Goal: Task Accomplishment & Management: Use online tool/utility

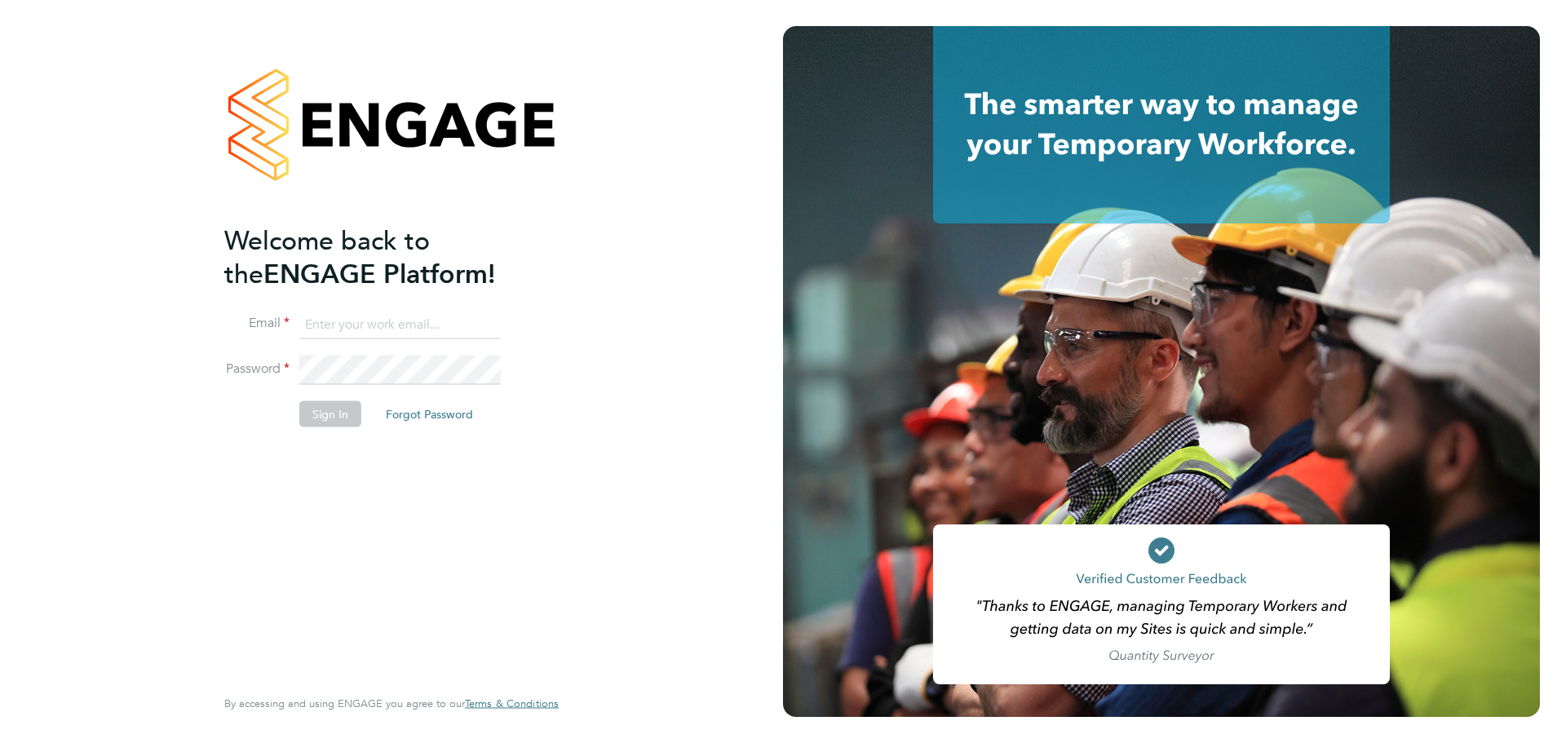
type input "josh.handley@wates.co.uk"
click at [359, 403] on button "Sign In" at bounding box center [330, 414] width 62 height 26
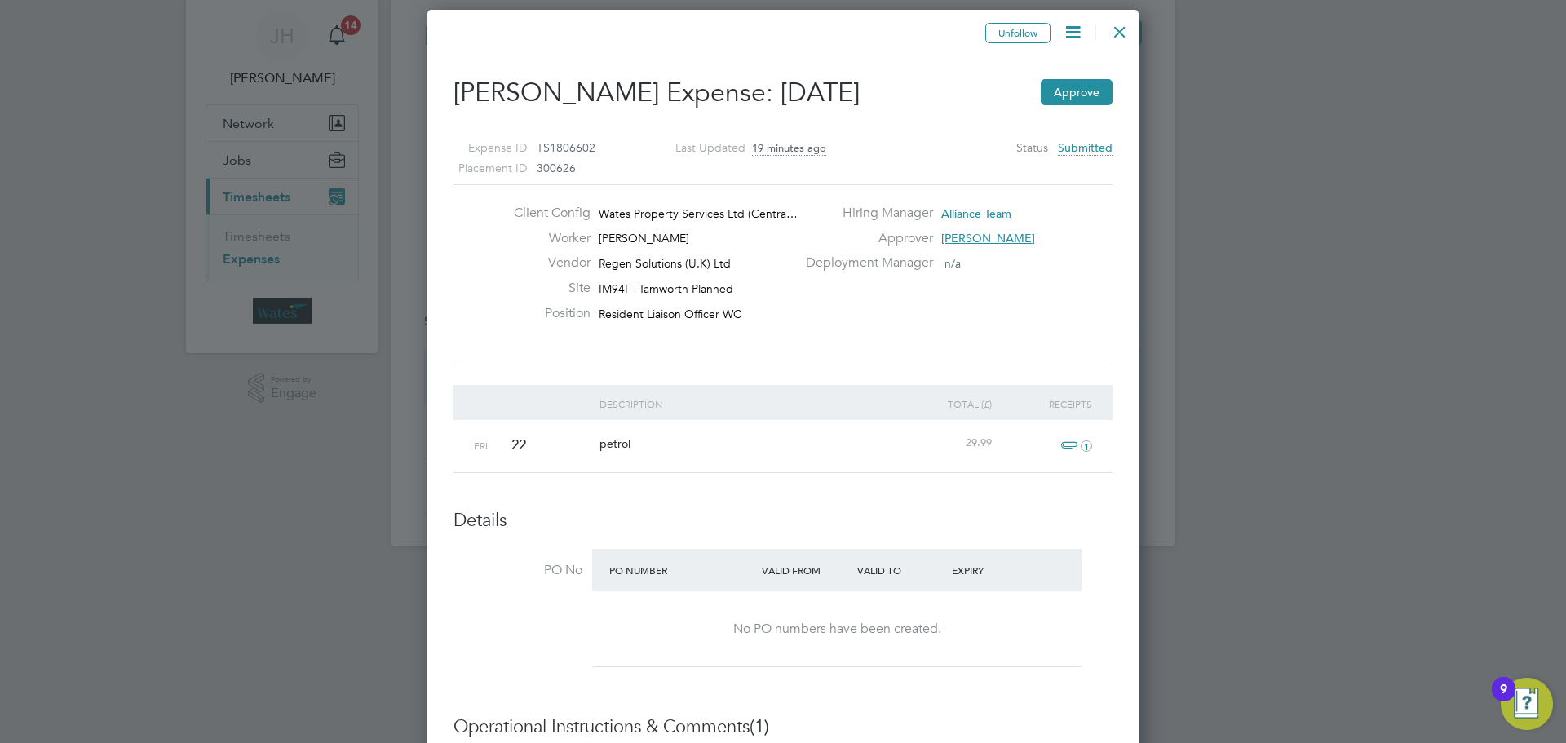
scroll to position [82, 0]
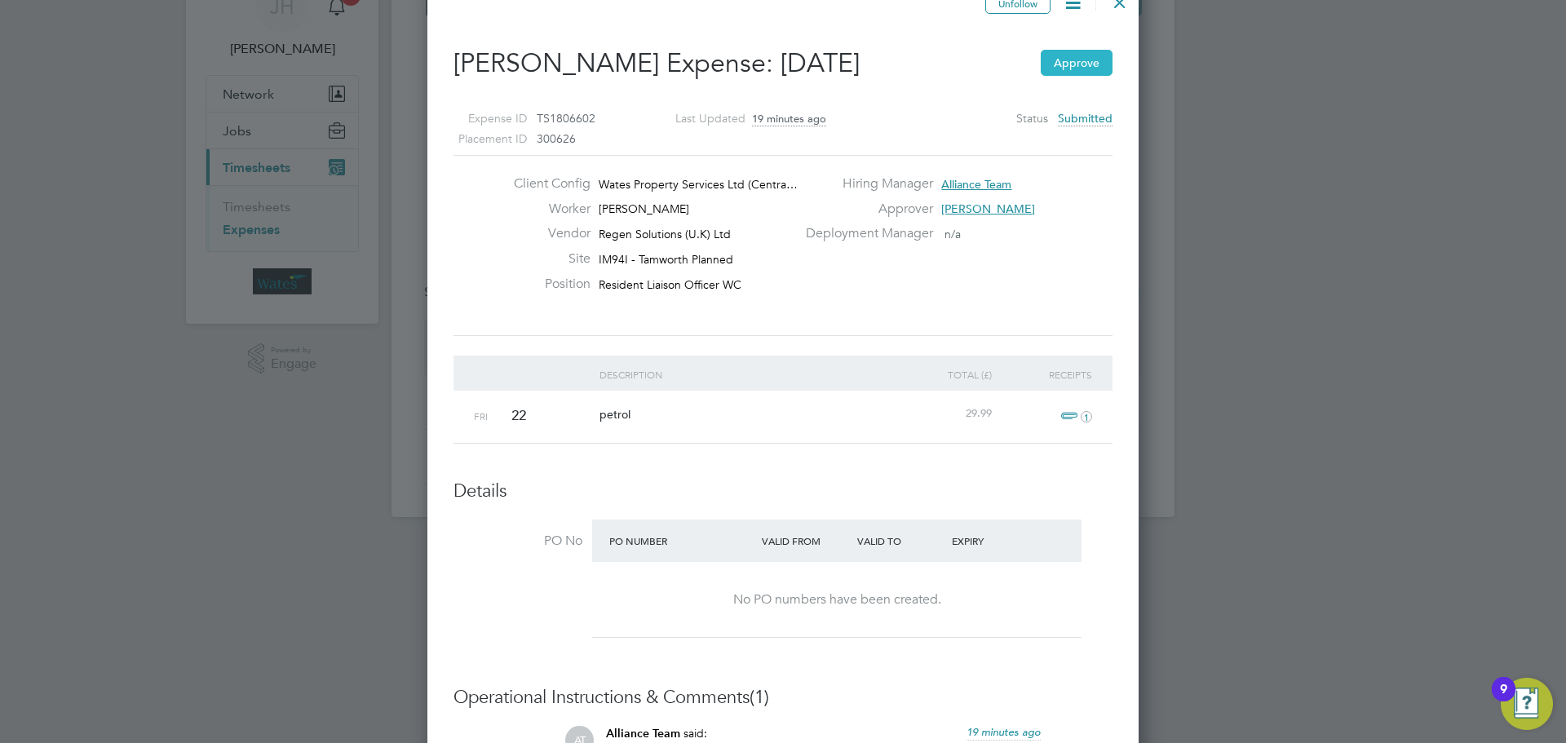
click at [1060, 68] on button "Approve" at bounding box center [1077, 63] width 72 height 26
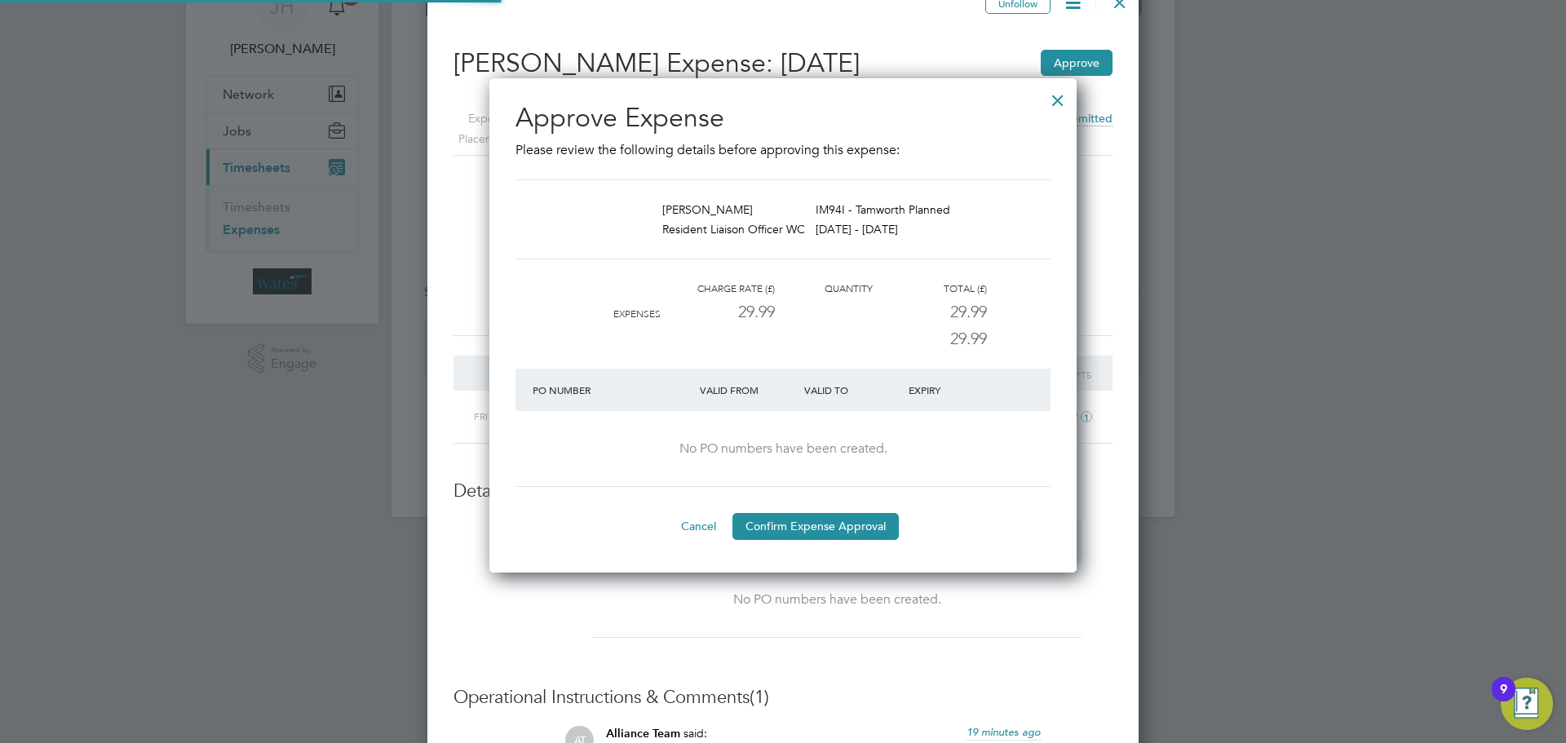
scroll to position [20, 154]
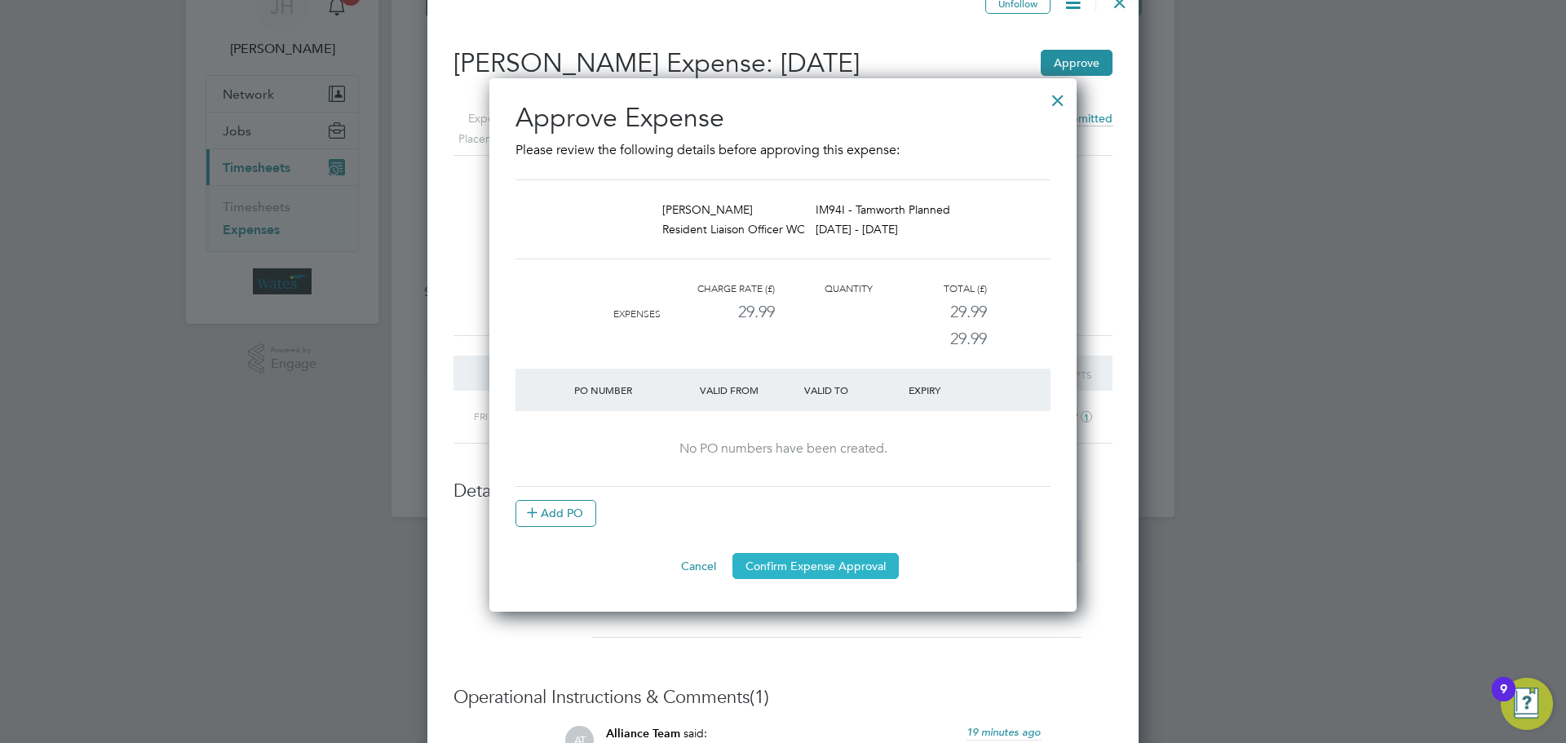
click at [870, 573] on button "Confirm Expense Approval" at bounding box center [815, 566] width 166 height 26
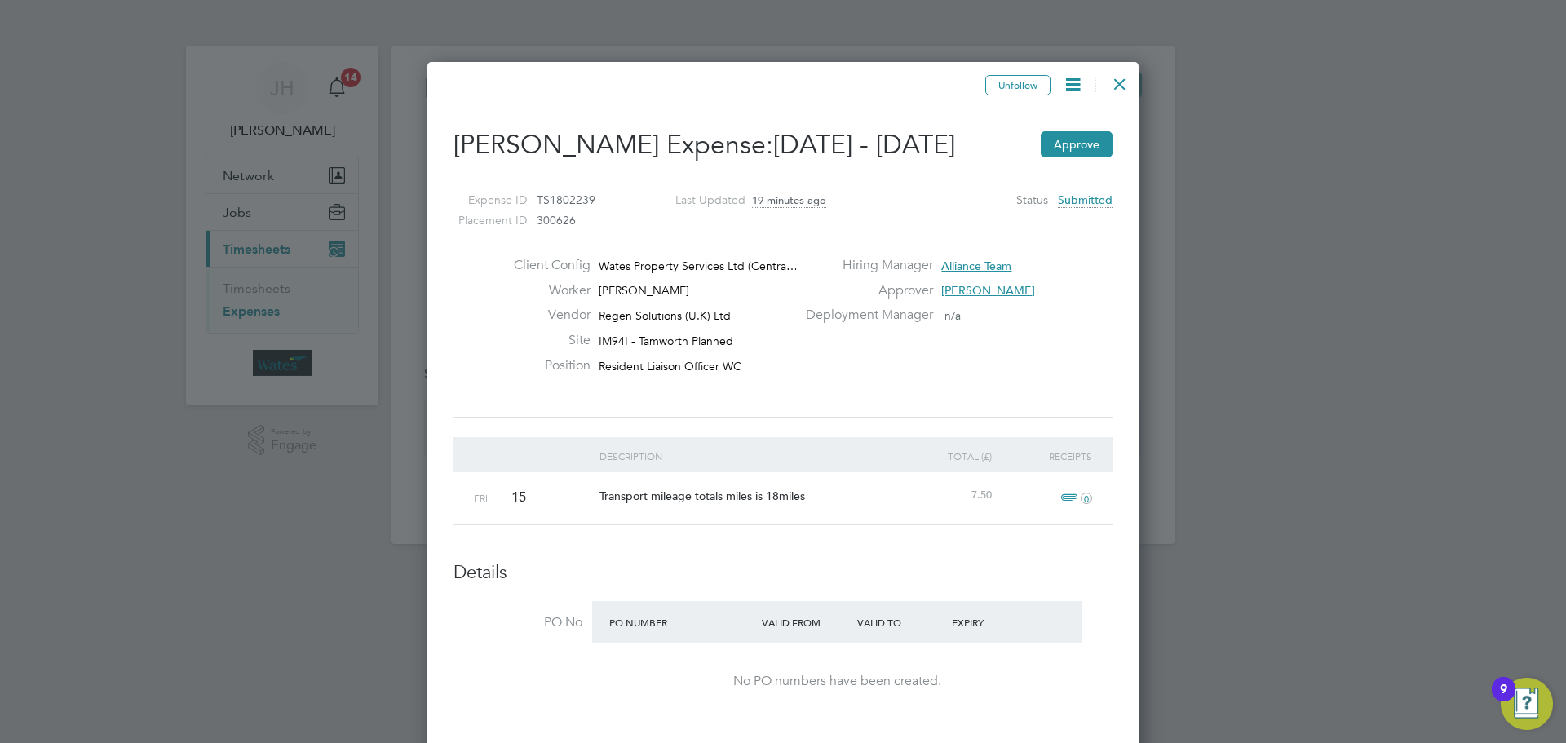
scroll to position [82, 0]
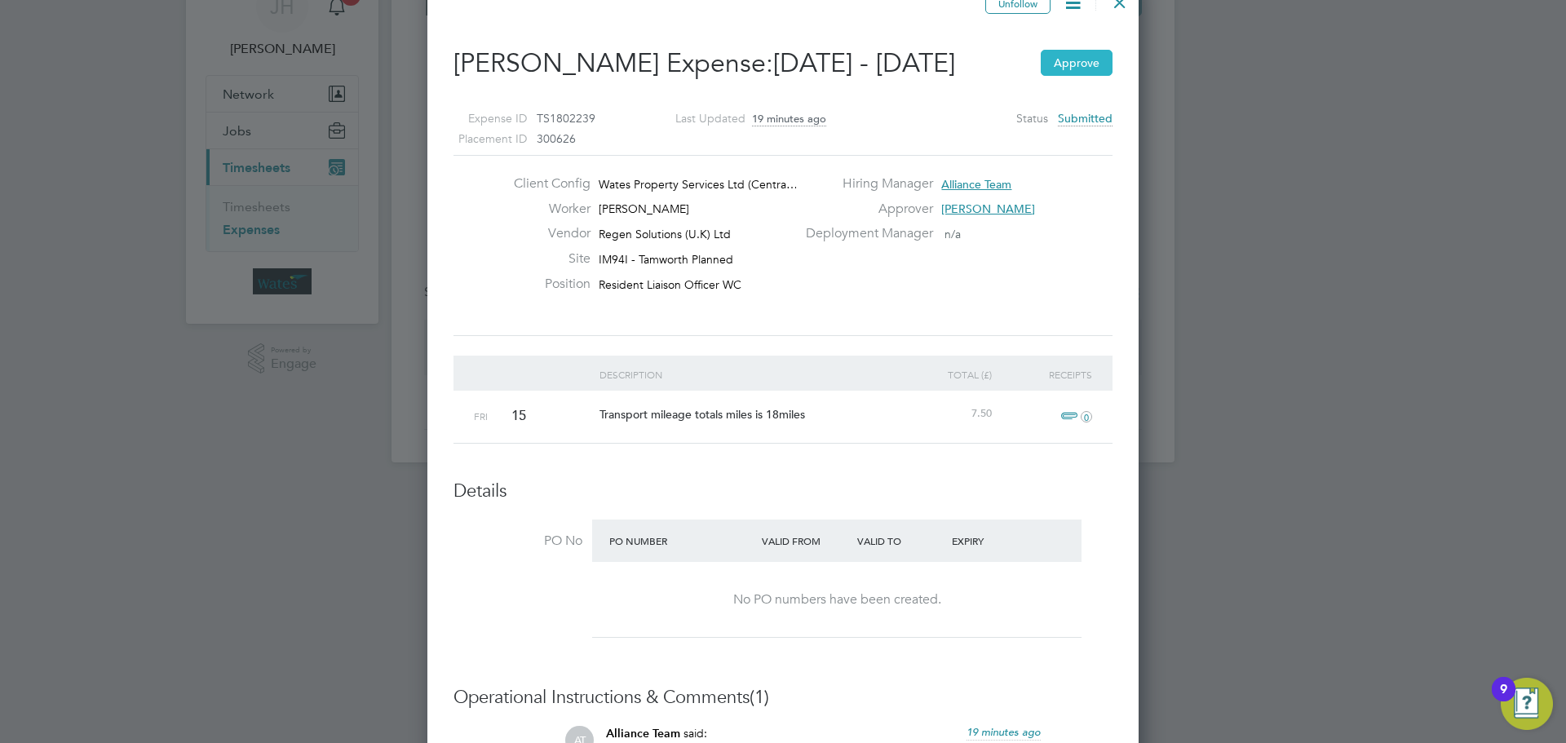
click at [1076, 76] on button "Approve" at bounding box center [1077, 63] width 72 height 26
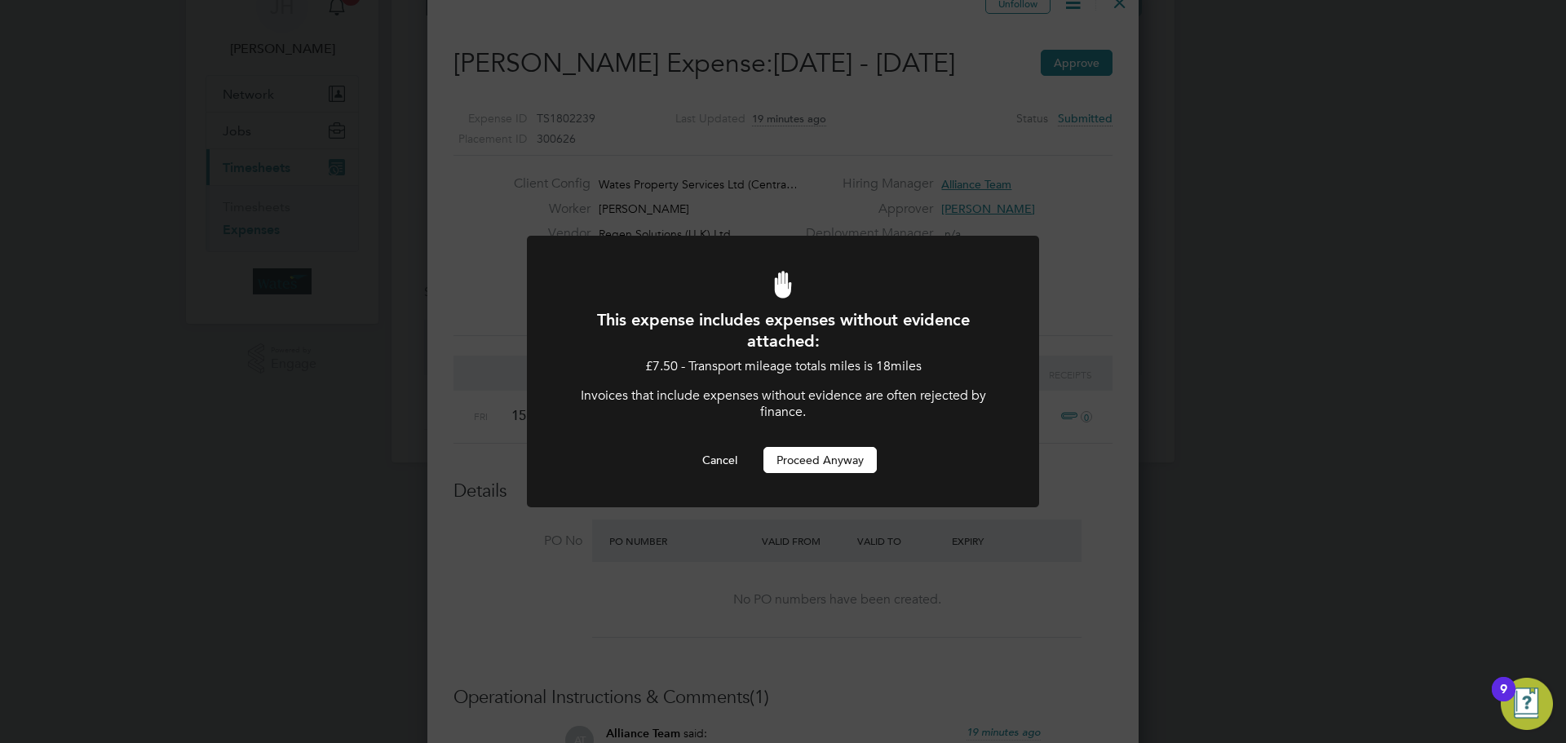
click at [827, 461] on button "Proceed Anyway" at bounding box center [819, 460] width 113 height 26
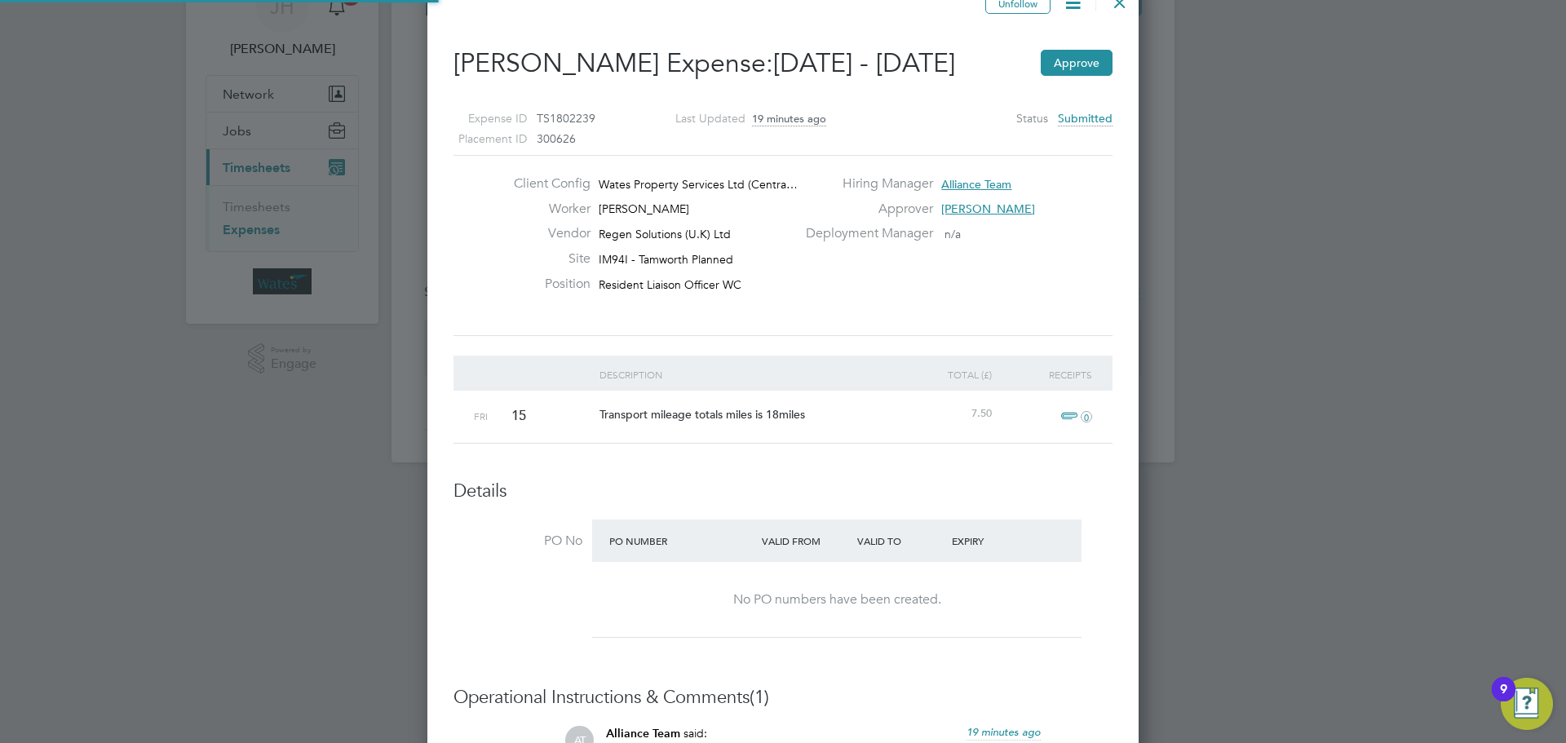
scroll to position [28, 164]
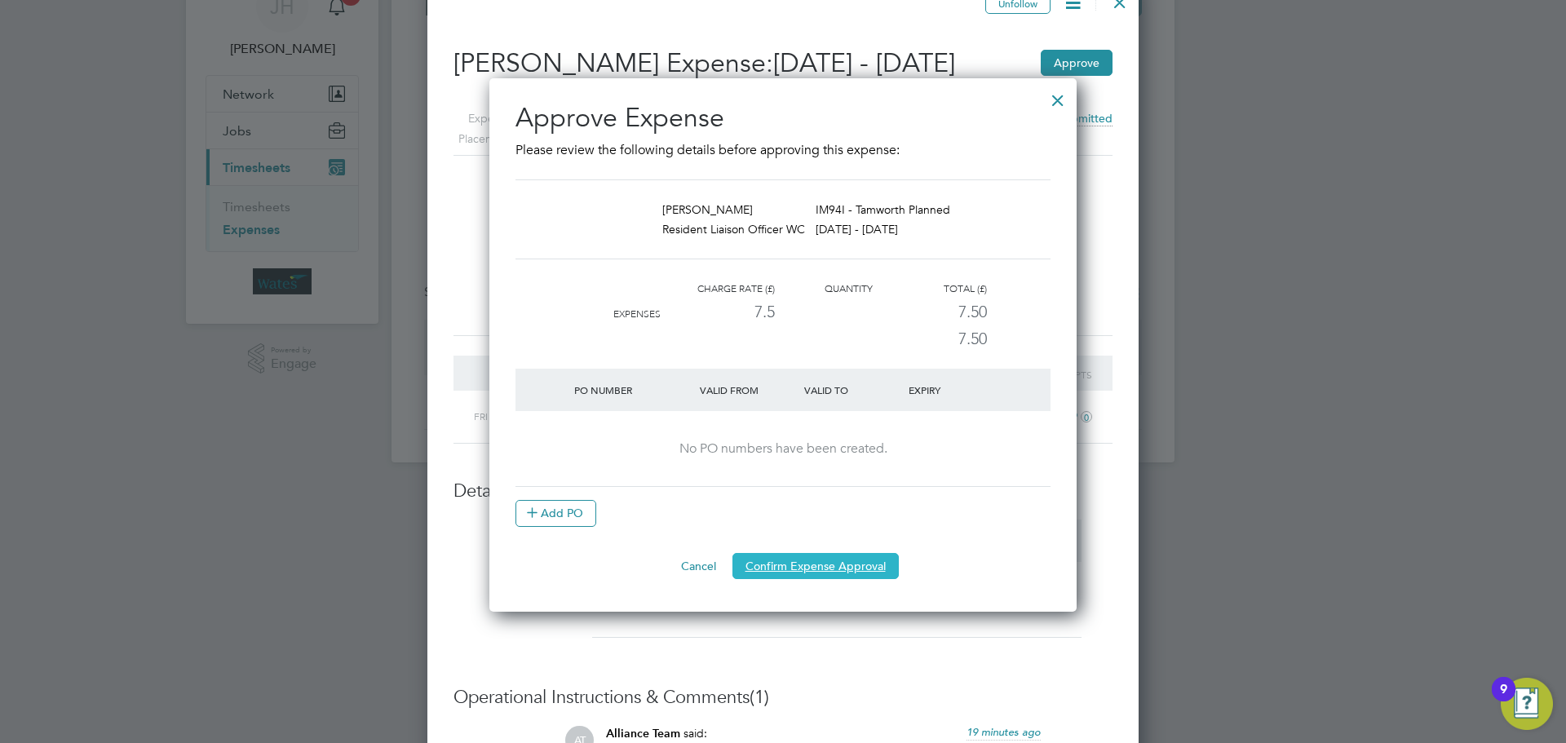
click at [800, 572] on button "Confirm Expense Approval" at bounding box center [815, 566] width 166 height 26
